Goal: Task Accomplishment & Management: Use online tool/utility

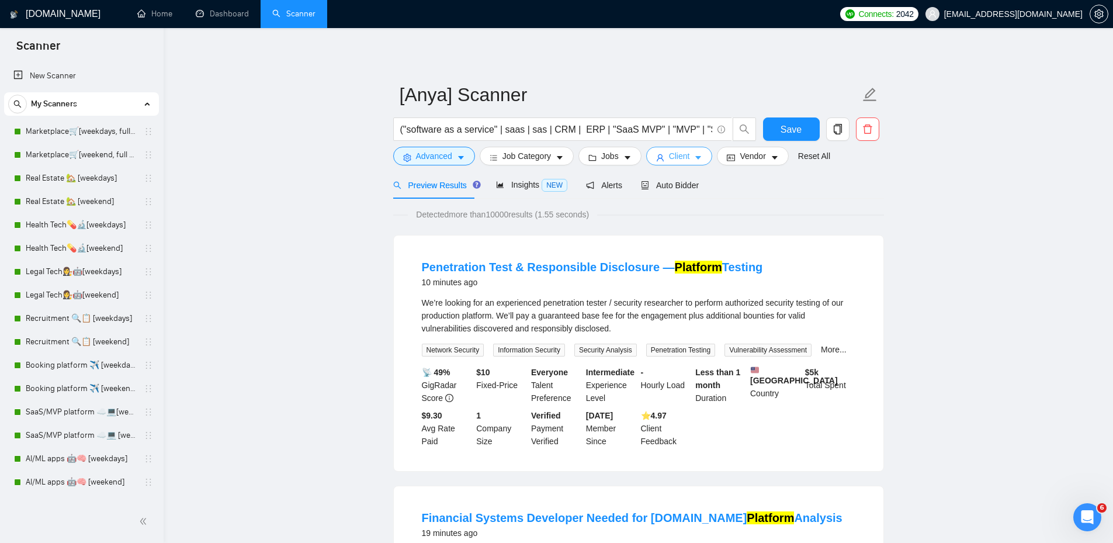
click at [657, 155] on icon "user" at bounding box center [660, 157] width 7 height 7
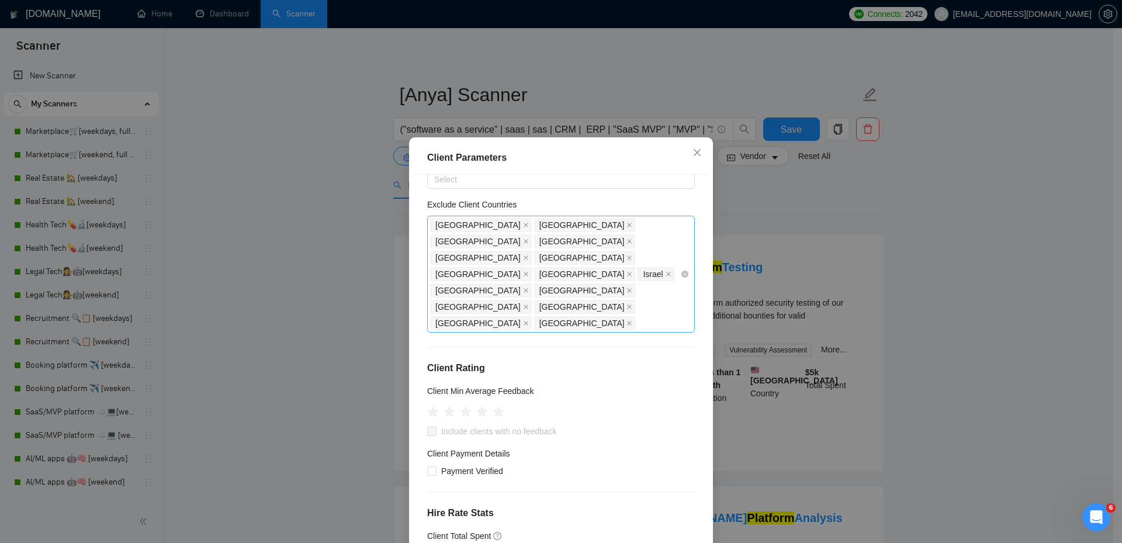
scroll to position [58, 0]
click at [461, 407] on icon "star" at bounding box center [466, 413] width 12 height 12
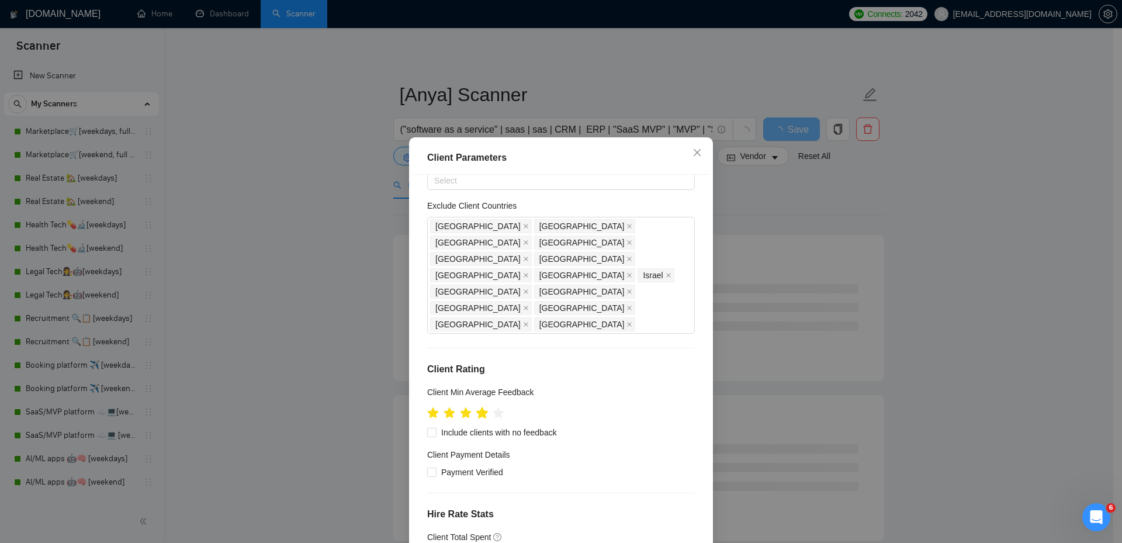
click at [478, 407] on icon "star" at bounding box center [482, 413] width 12 height 12
click at [476, 407] on icon "star" at bounding box center [482, 413] width 13 height 13
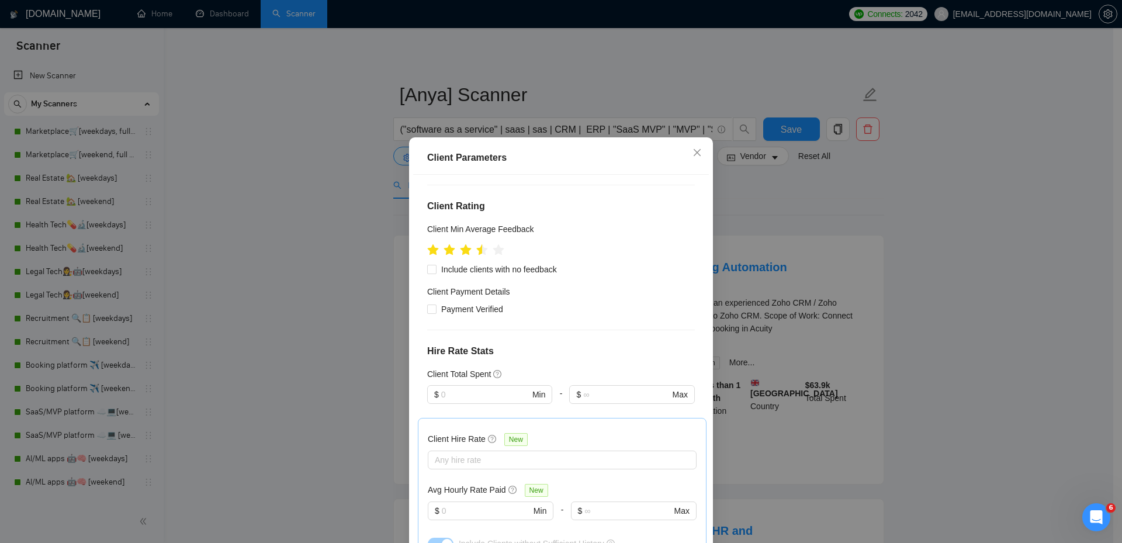
scroll to position [221, 0]
click at [481, 264] on span "Include clients with no feedback" at bounding box center [499, 270] width 125 height 13
click at [435, 265] on input "Include clients with no feedback" at bounding box center [431, 269] width 8 height 8
checkbox input "true"
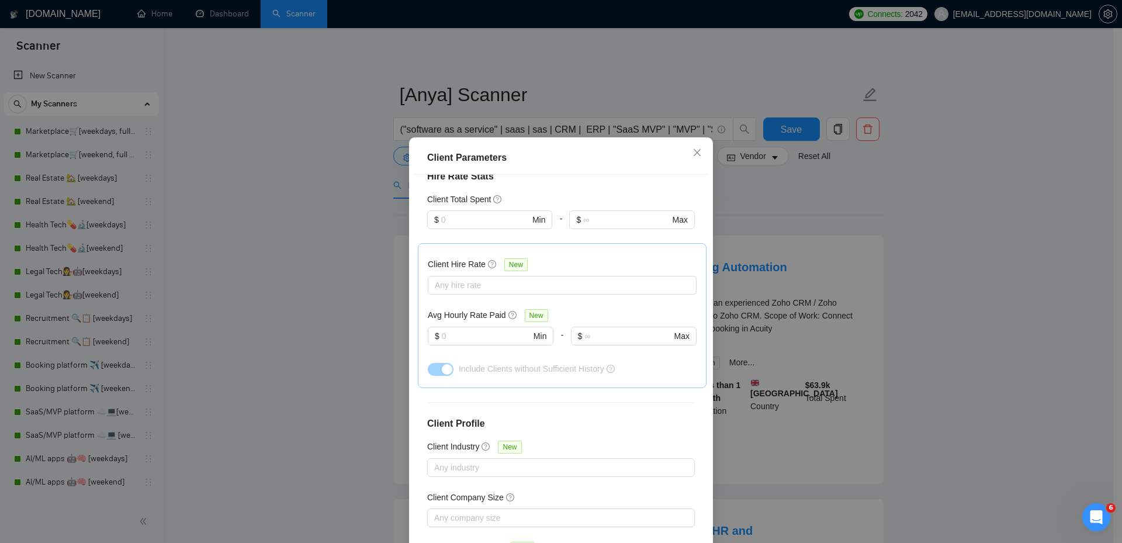
scroll to position [63, 0]
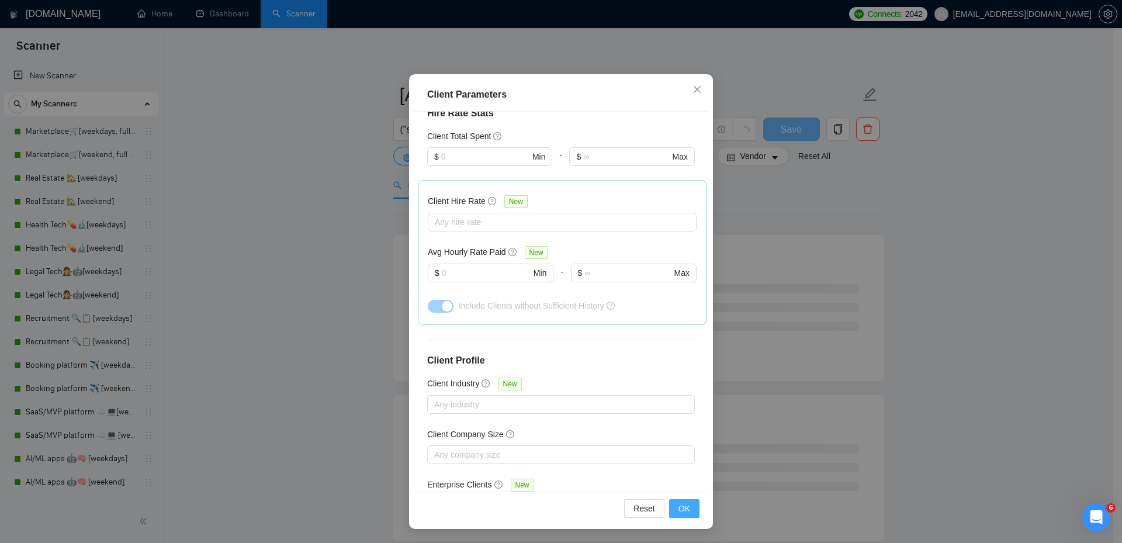
click at [679, 503] on span "OK" at bounding box center [685, 508] width 12 height 13
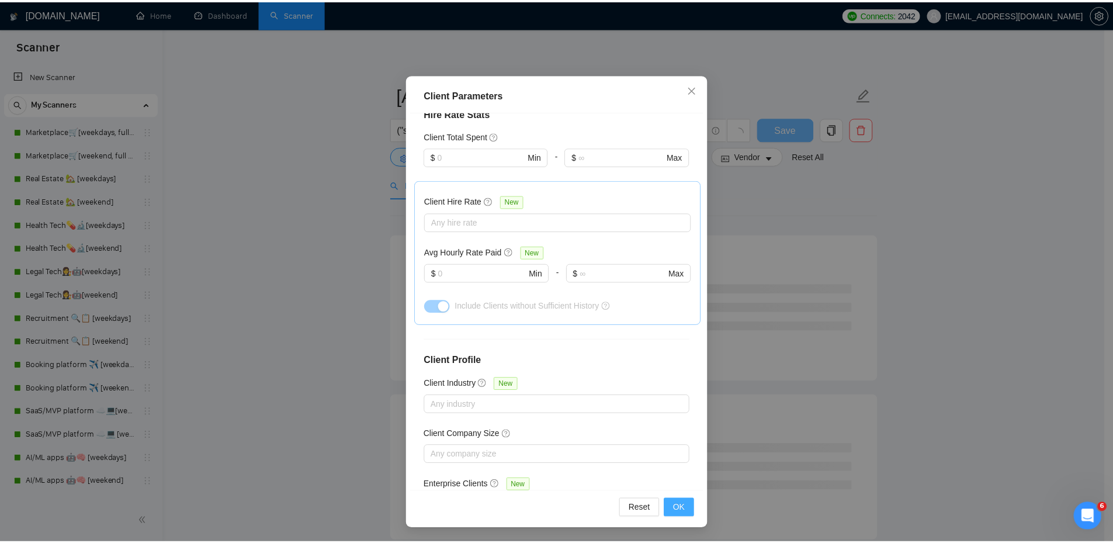
scroll to position [0, 0]
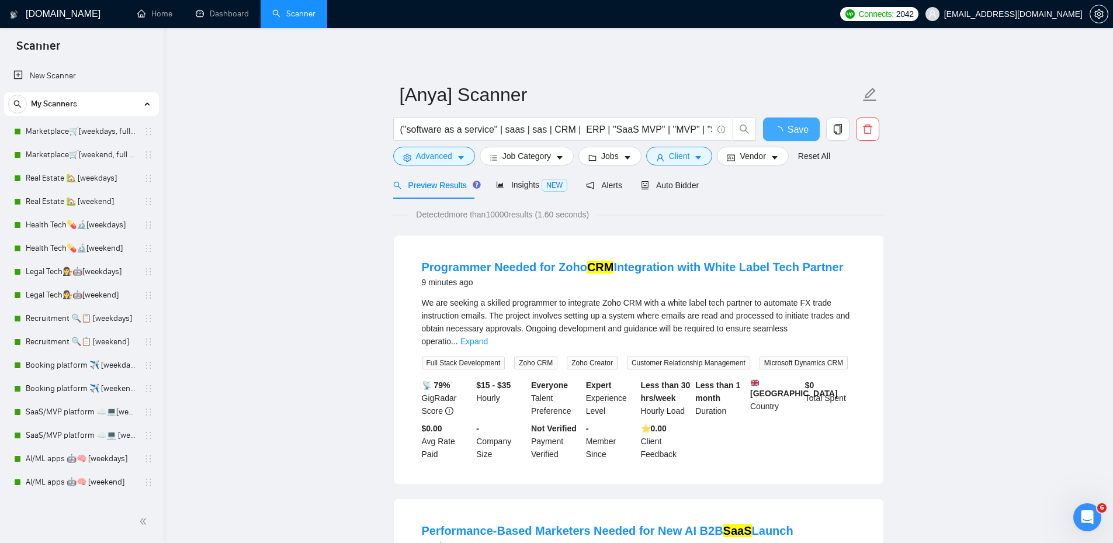
click at [790, 130] on span "Save" at bounding box center [798, 129] width 21 height 15
click at [800, 122] on span "Save" at bounding box center [791, 129] width 21 height 15
drag, startPoint x: 1064, startPoint y: 192, endPoint x: 1038, endPoint y: 170, distance: 34.9
